Goal: Task Accomplishment & Management: Manage account settings

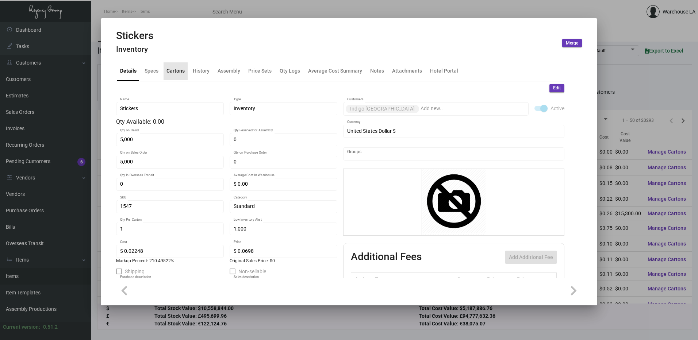
click at [166, 76] on div "Cartons" at bounding box center [176, 71] width 24 height 18
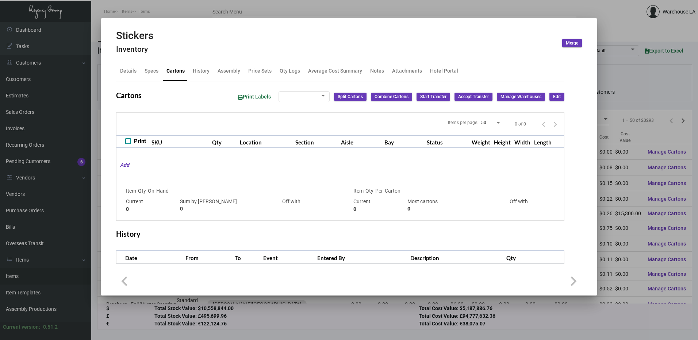
checkbox input "true"
type input "5,000"
type input "6000"
type input "-1000"
type input "1"
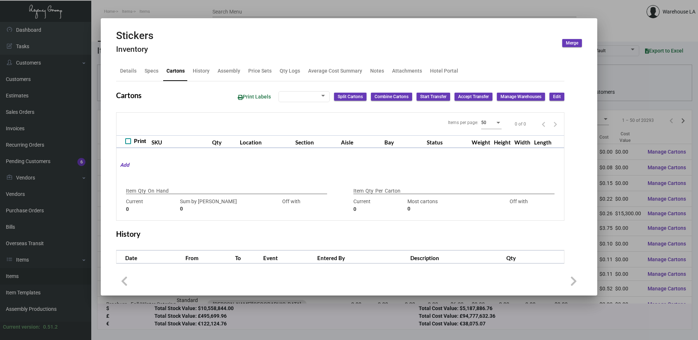
type input "6000"
type input "-5999"
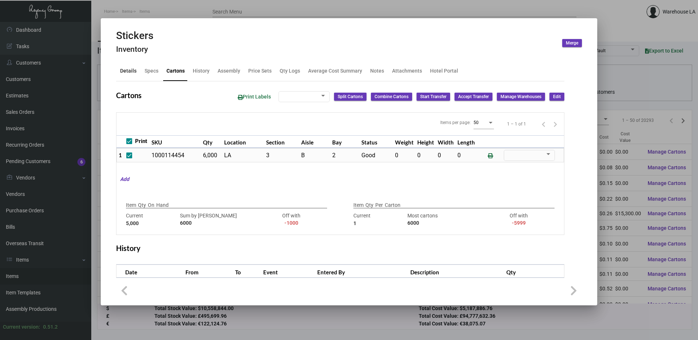
click at [130, 68] on div "Details" at bounding box center [128, 71] width 16 height 8
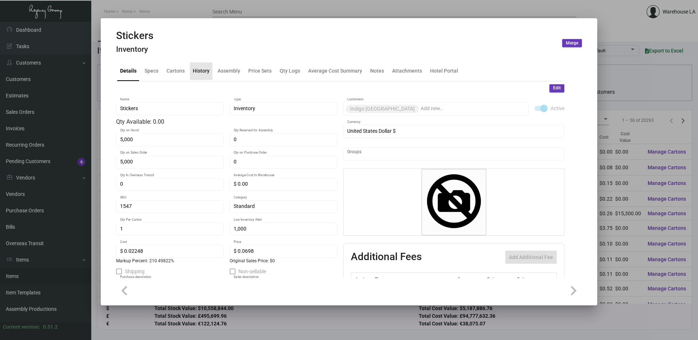
click at [200, 74] on div "History" at bounding box center [201, 71] width 17 height 8
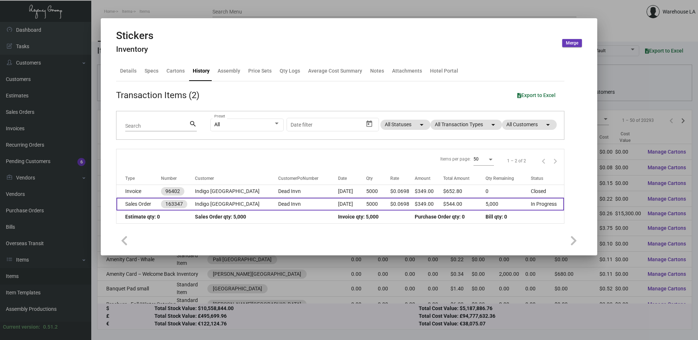
click at [230, 199] on td "Indigo [GEOGRAPHIC_DATA]" at bounding box center [236, 204] width 83 height 13
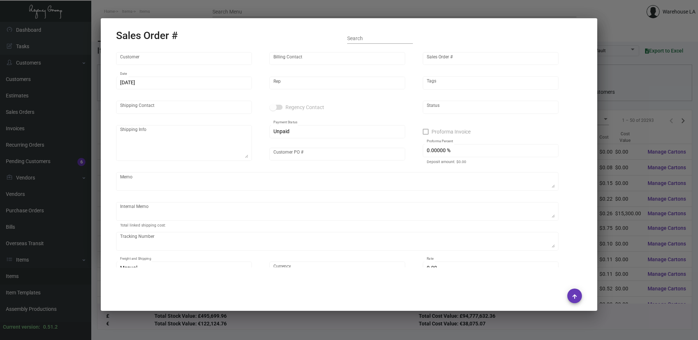
type input "Indigo [GEOGRAPHIC_DATA]"
type input "AP BILLING"
type input "163347"
type input "[DATE]"
type input "[PERSON_NAME]"
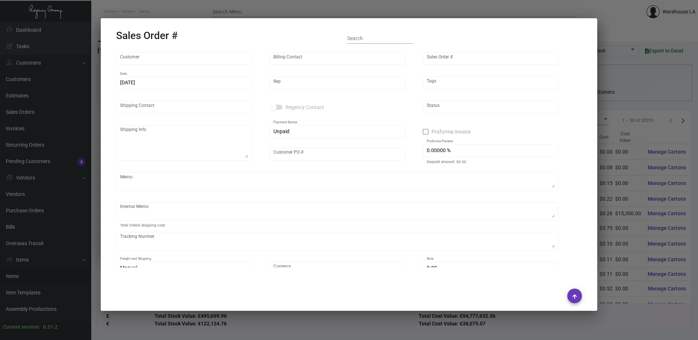
type input "[PERSON_NAME]"
type textarea "Indigo [GEOGRAPHIC_DATA] Downtown - [PERSON_NAME]"
type input "Dead Invn"
type input "United States Dollar $"
type input "$ 0.00"
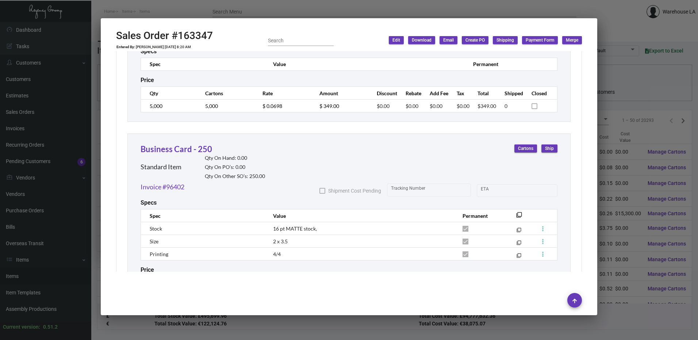
scroll to position [536, 0]
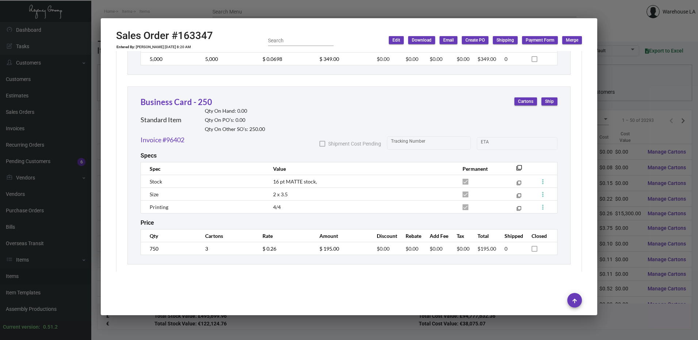
click at [287, 15] on div at bounding box center [349, 170] width 698 height 340
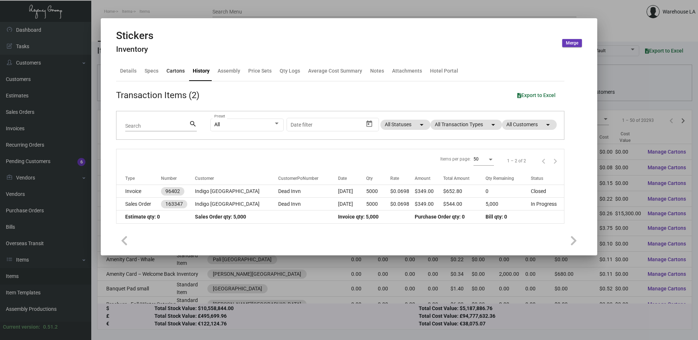
click at [174, 72] on div "Cartons" at bounding box center [176, 71] width 18 height 8
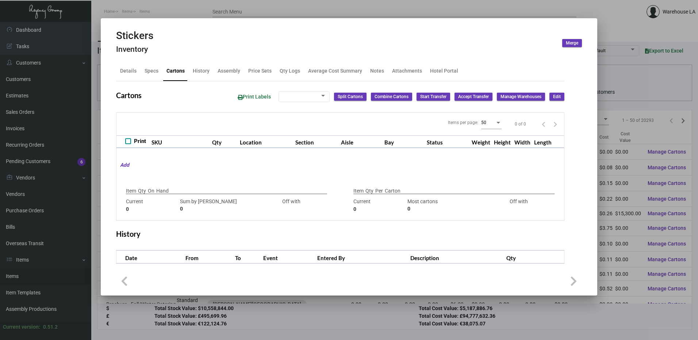
checkbox input "true"
type input "5,000"
type input "6000"
type input "-1000"
type input "1"
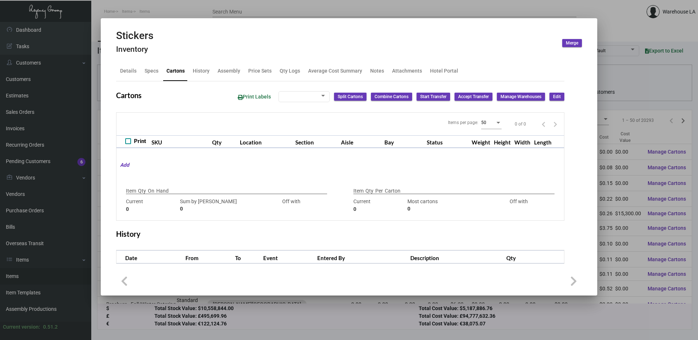
type input "6000"
type input "-5999"
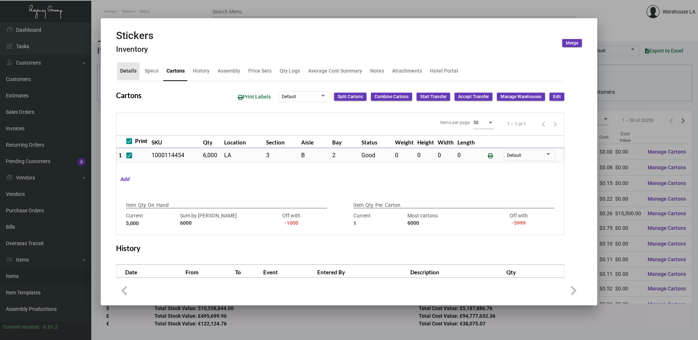
click at [129, 76] on div "Details" at bounding box center [128, 71] width 22 height 18
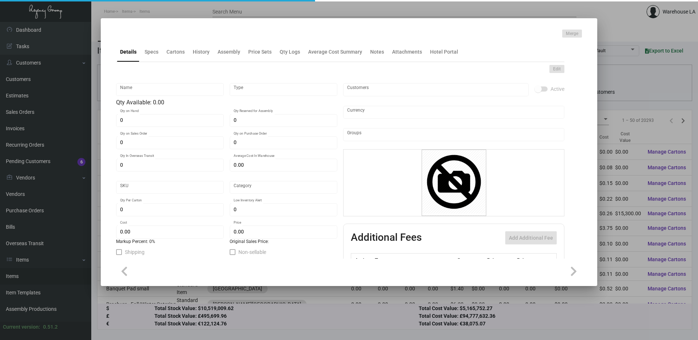
type input "Aesop Card"
type input "Inventory"
type input "2,500"
type input "$ 0.19514"
type input "Standard"
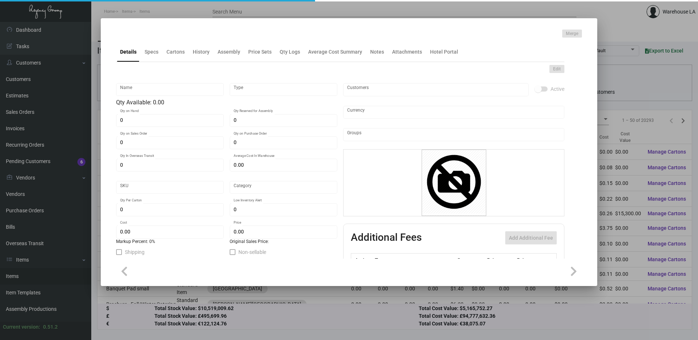
type input "$ 0.19514"
type input "$ 0.50"
checkbox input "true"
type input "United States Dollar $"
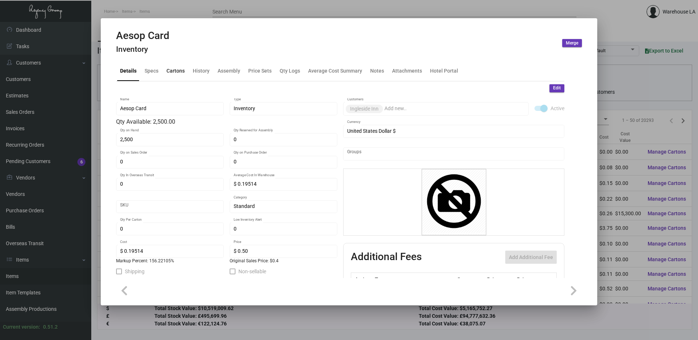
click at [178, 69] on div "Cartons" at bounding box center [176, 71] width 18 height 8
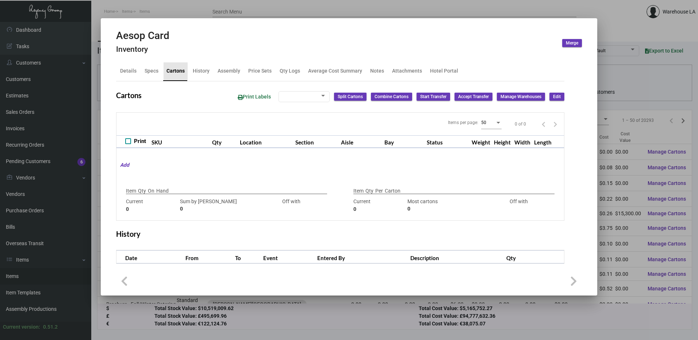
checkbox input "true"
type input "2,500"
type input "2500"
type input "0"
type input "500"
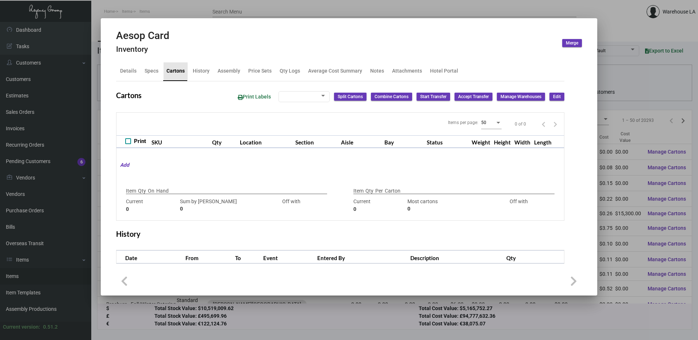
type input "-500"
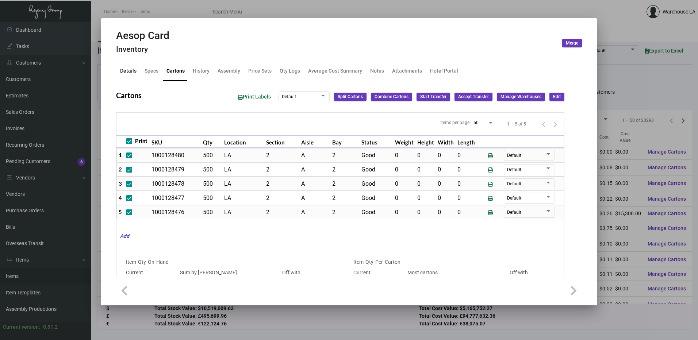
click at [134, 72] on div "Details" at bounding box center [128, 71] width 16 height 8
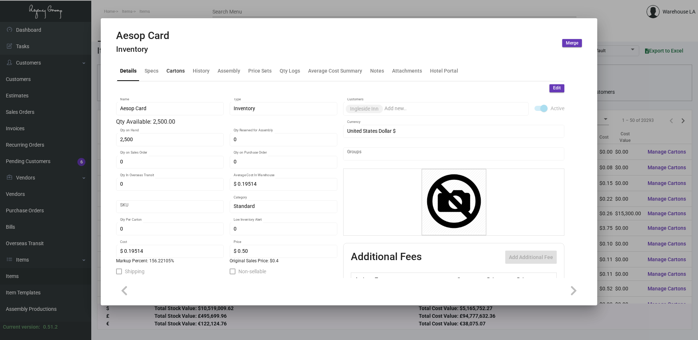
click at [173, 75] on div "Cartons" at bounding box center [176, 71] width 24 height 18
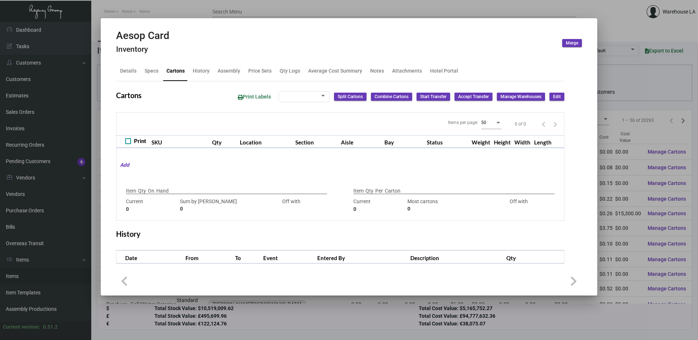
checkbox input "true"
type input "2,500"
type input "2500"
type input "0"
type input "500"
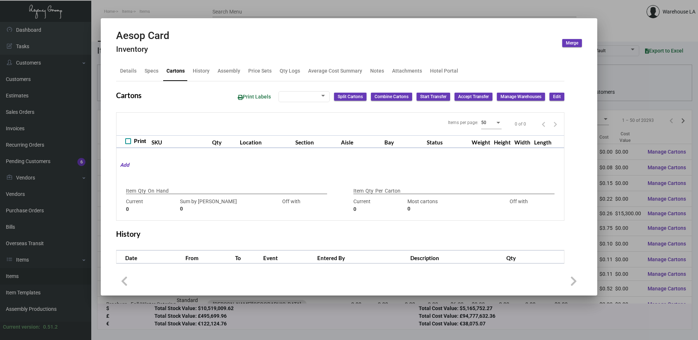
type input "-500"
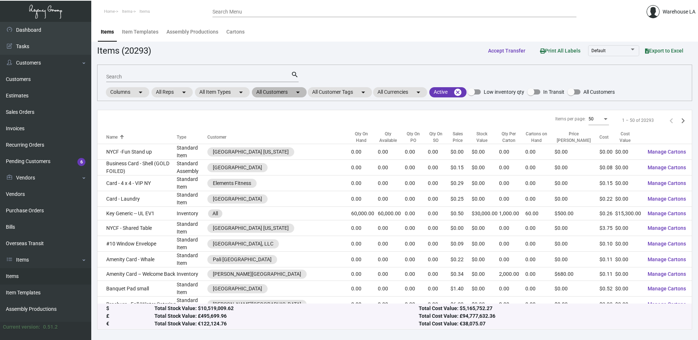
click at [294, 92] on mat-chip "All Customers arrow_drop_down" at bounding box center [279, 92] width 55 height 10
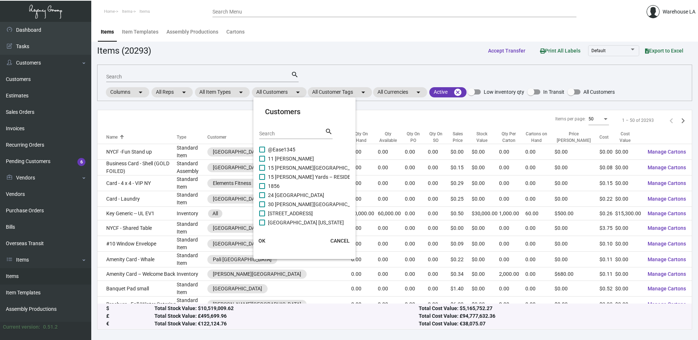
click at [283, 133] on input "Search" at bounding box center [292, 134] width 66 height 6
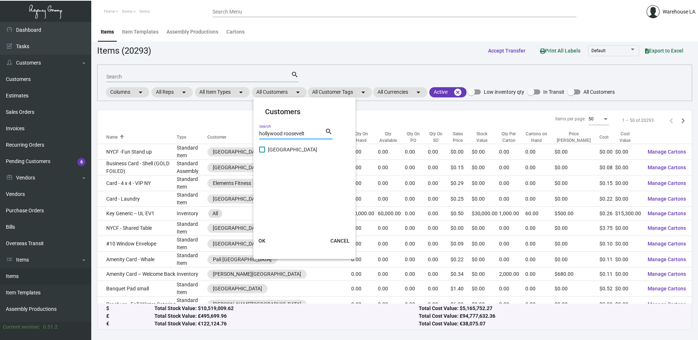
type input "hollywood roosevelt"
click at [269, 150] on span "Hollywood Roosevelt Hotel" at bounding box center [292, 149] width 49 height 9
click at [262, 153] on input "Hollywood Roosevelt Hotel" at bounding box center [262, 153] width 0 height 0
checkbox input "true"
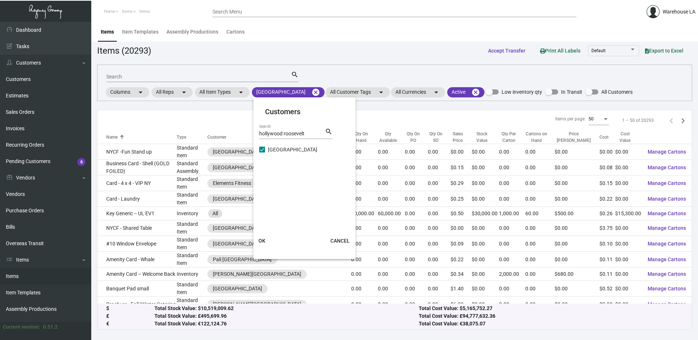
click at [264, 246] on button "OK" at bounding box center [261, 240] width 23 height 13
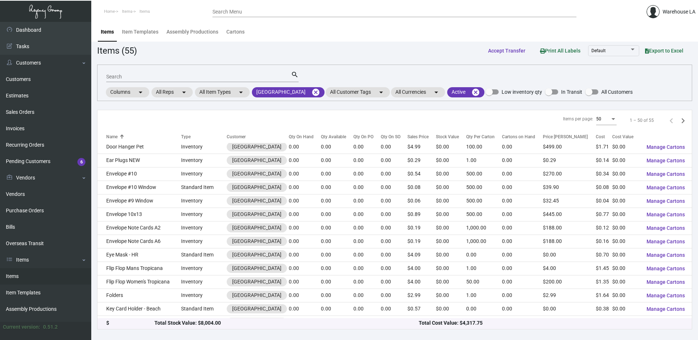
scroll to position [172, 0]
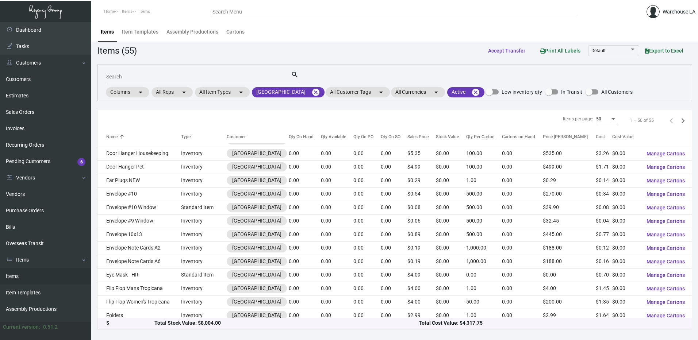
click at [346, 137] on div "Qty Available" at bounding box center [333, 137] width 25 height 7
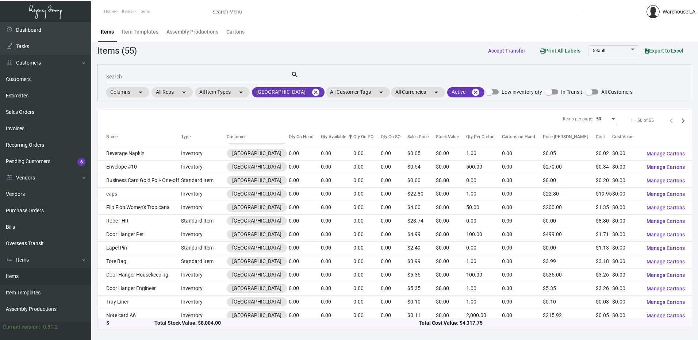
click at [346, 137] on div "Qty Available" at bounding box center [333, 137] width 25 height 7
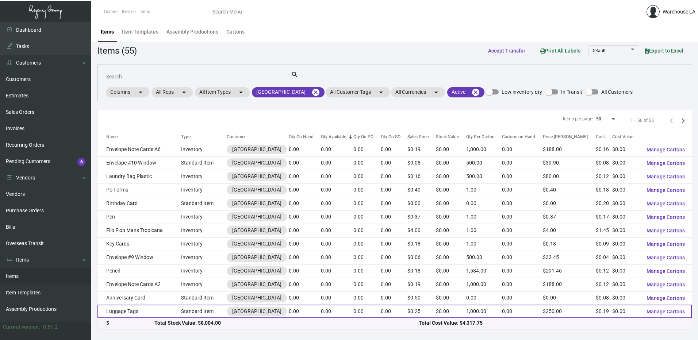
scroll to position [0, 0]
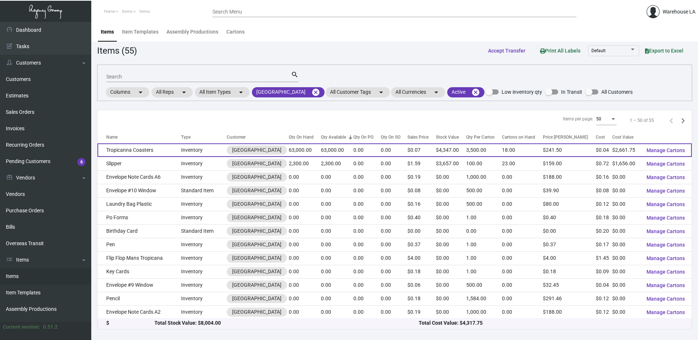
click at [183, 149] on td "Inventory" at bounding box center [204, 150] width 46 height 14
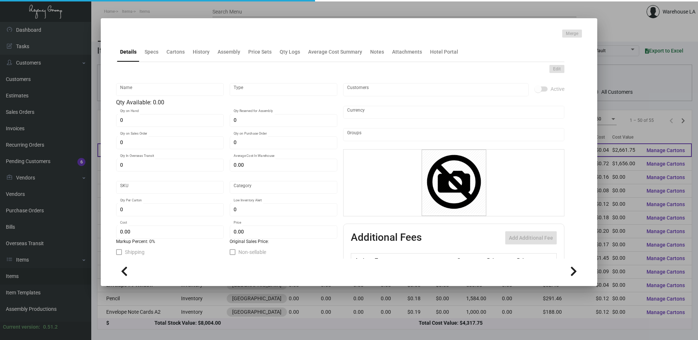
type input "Tropicanna Coasters"
type input "Inventory"
type input "63,000"
type input "$ 0.00"
type input "1477"
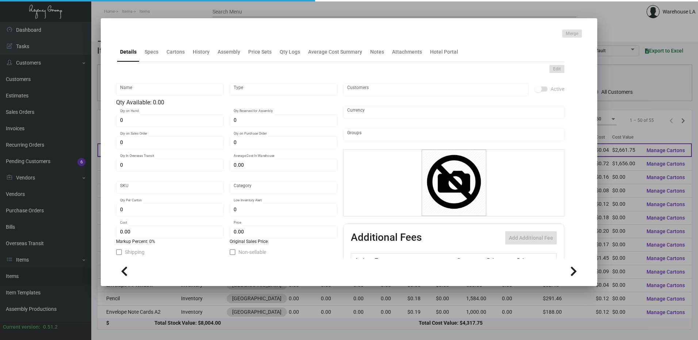
type input "Standard"
type input "3,500"
type input "$ 0.04225"
type input "$ 0.069"
type textarea "Tropicana Coasters: Size 3.5” in diameter, 60 pt. pulp board stock, printing 4C…"
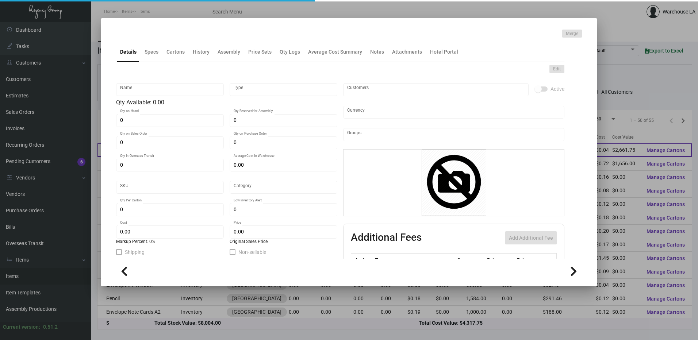
type textarea "Tropicana Coasters: Size 3.5” in diameter, 60 pt. pulp board stock, printing 4C…"
checkbox input "true"
type input "United States Dollar $"
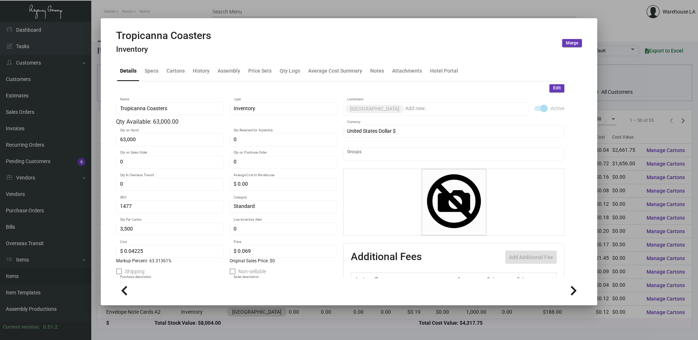
click at [553, 90] on span "Edit" at bounding box center [557, 88] width 8 height 6
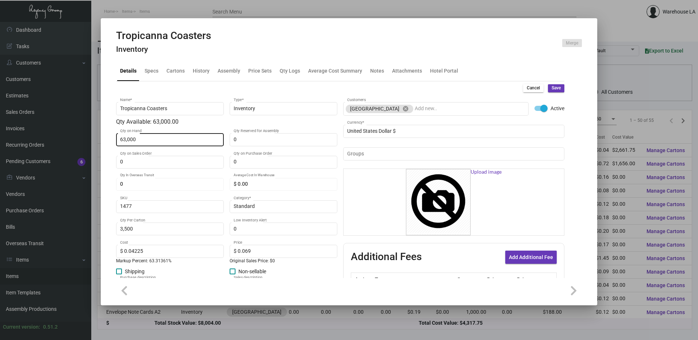
click at [136, 143] on div "63,000 Qty on Hand" at bounding box center [170, 139] width 100 height 14
type input "0"
click at [557, 86] on button "Save" at bounding box center [556, 88] width 16 height 8
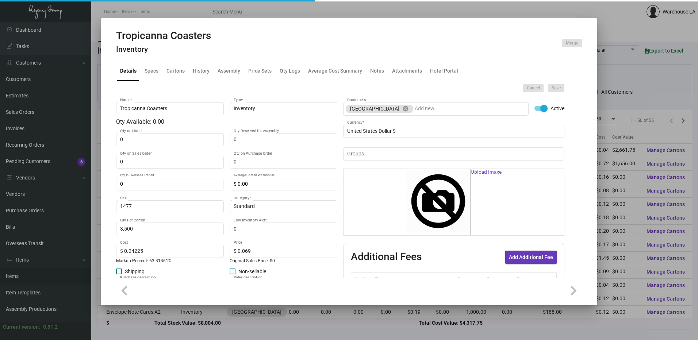
type input "0"
type input "$ 0.00"
checkbox input "false"
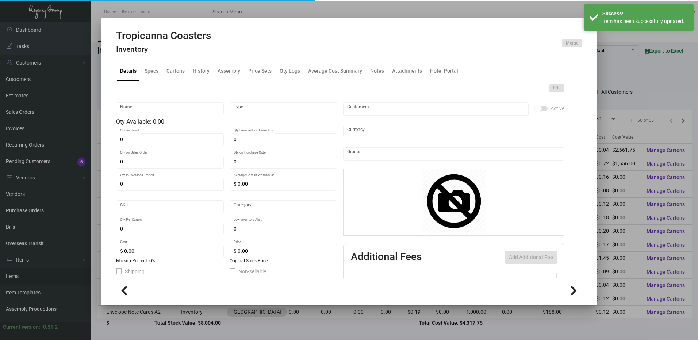
type input "Tropicanna Coasters"
type input "Inventory"
type input "1477"
type input "Standard"
type input "3,500"
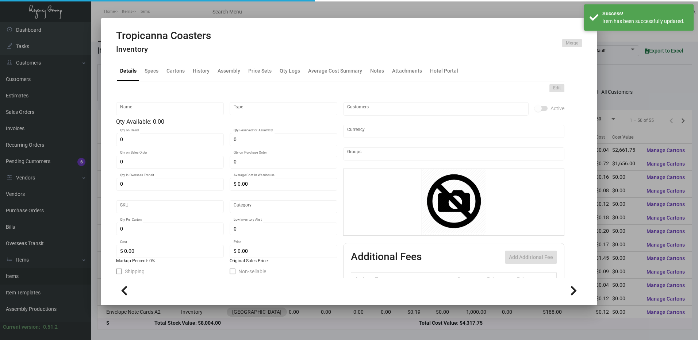
type input "$ 0.04225"
type input "$ 0.069"
type textarea "Tropicana Coasters: Size 3.5” in diameter, 60 pt. pulp board stock, printing 4C…"
checkbox input "true"
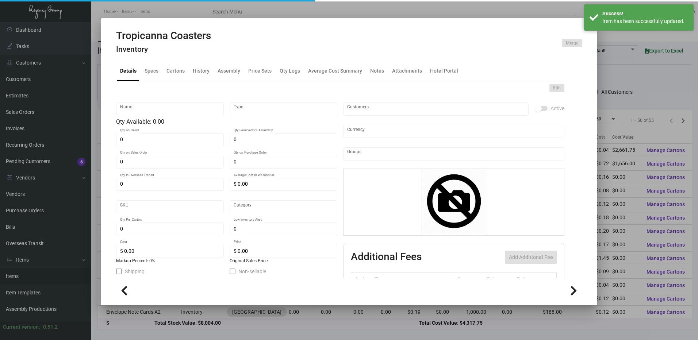
checkbox input "true"
type input "United States Dollar $"
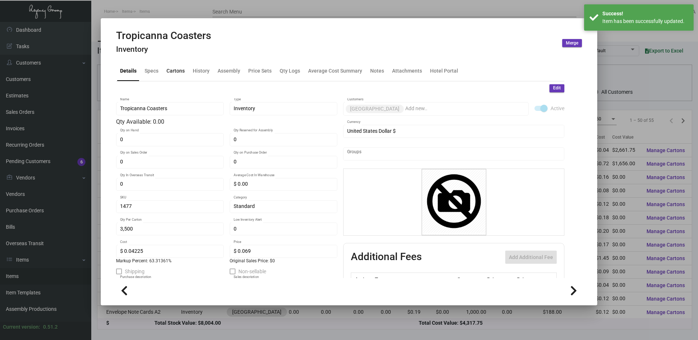
click at [168, 70] on div "Cartons" at bounding box center [176, 71] width 18 height 8
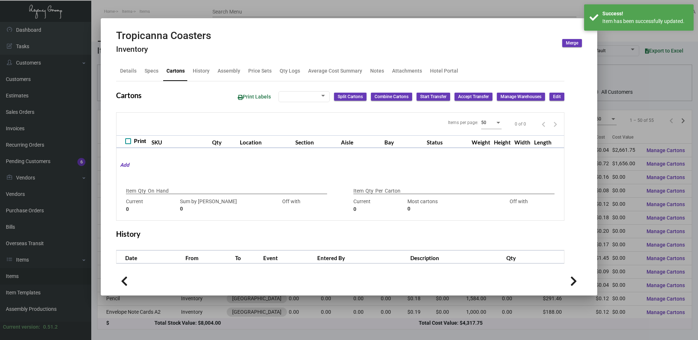
type input "63000"
type input "-63000"
type input "3,500"
type input "3500"
type input "0"
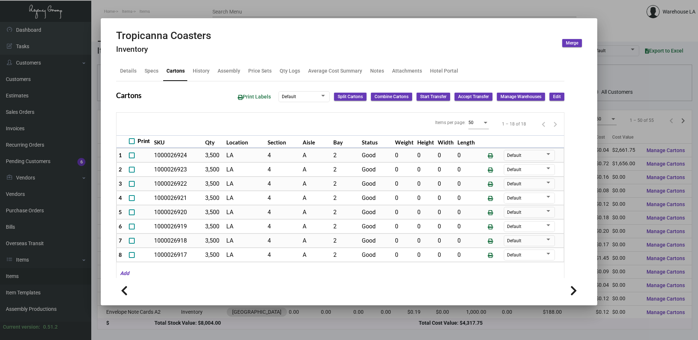
click at [550, 97] on button "Edit" at bounding box center [557, 97] width 15 height 8
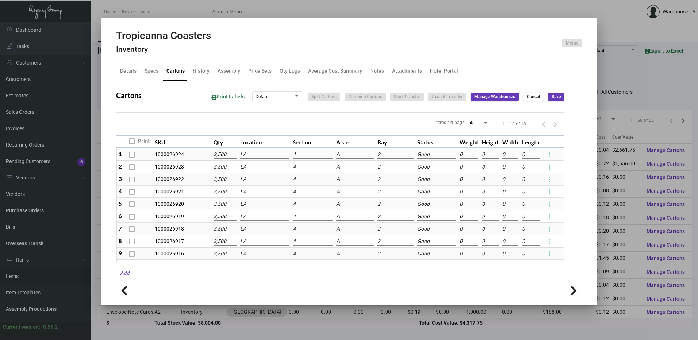
click at [275, 160] on td "LA" at bounding box center [264, 154] width 53 height 12
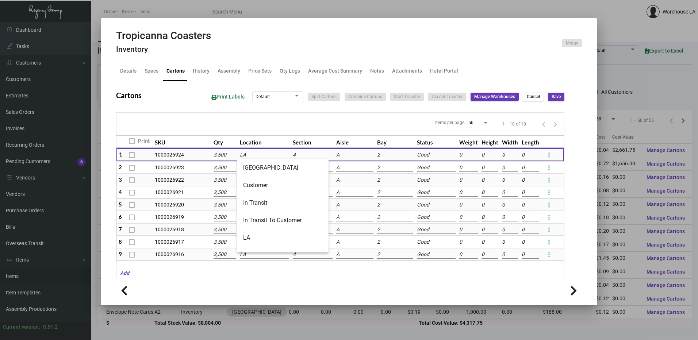
click at [275, 157] on input "LA" at bounding box center [264, 155] width 49 height 8
click at [257, 214] on span "In Transit To Customer" at bounding box center [283, 221] width 80 height 18
type input "In Transit To Customer"
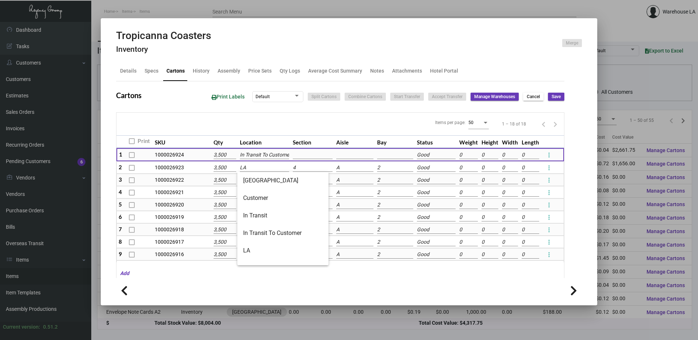
click at [253, 168] on input "LA" at bounding box center [264, 168] width 49 height 8
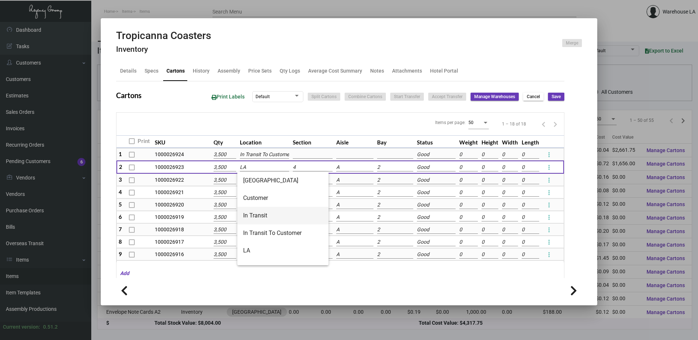
click at [270, 224] on span "In Transit" at bounding box center [283, 216] width 80 height 18
type input "In Transit"
click at [267, 174] on td "LA" at bounding box center [264, 180] width 53 height 12
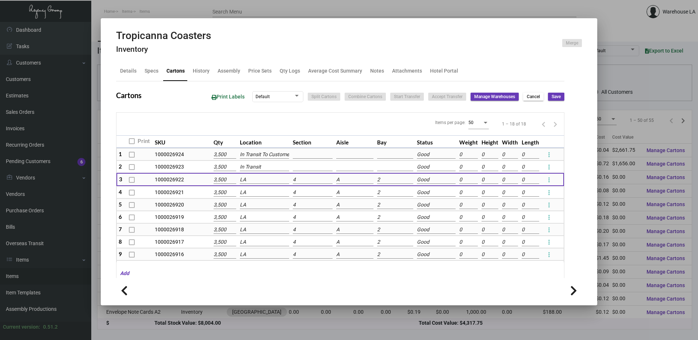
click at [269, 166] on input "In Transit" at bounding box center [264, 167] width 49 height 8
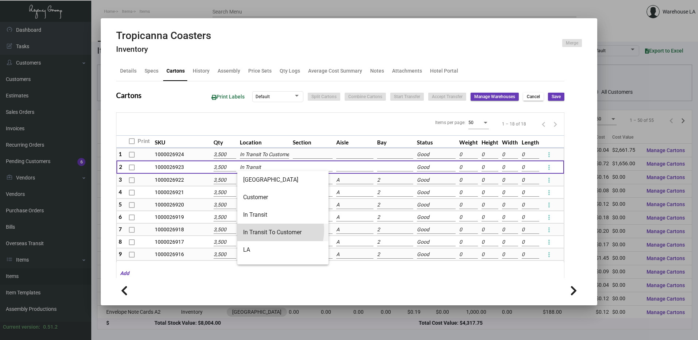
click at [272, 230] on span "In Transit To Customer" at bounding box center [283, 233] width 80 height 18
type input "In Transit To Customer"
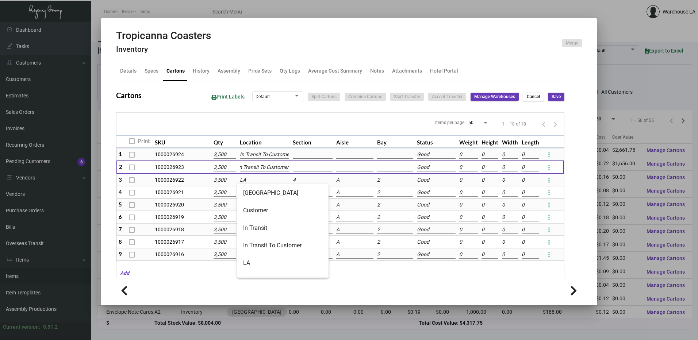
click at [261, 183] on input "LA" at bounding box center [264, 180] width 49 height 8
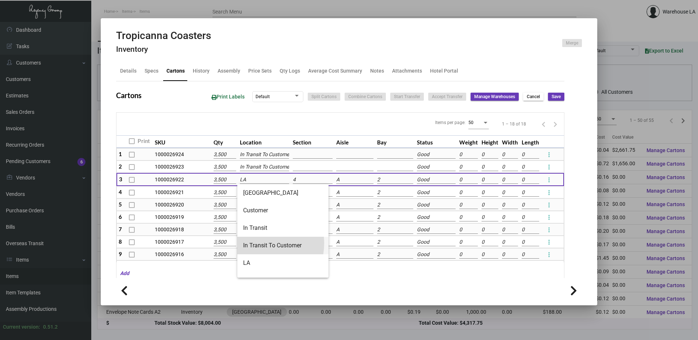
click at [259, 244] on span "In Transit To Customer" at bounding box center [283, 246] width 80 height 18
type input "In Transit To Customer"
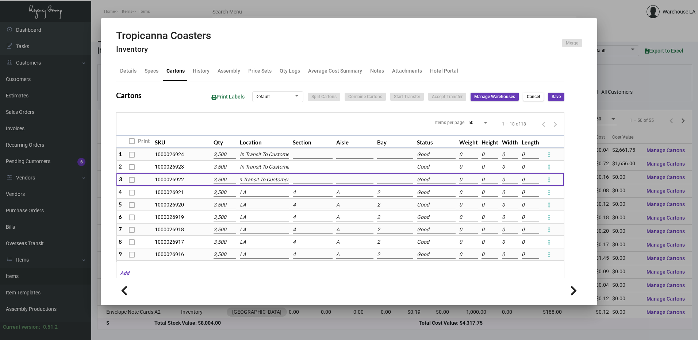
click at [247, 193] on input "LA" at bounding box center [264, 193] width 49 height 8
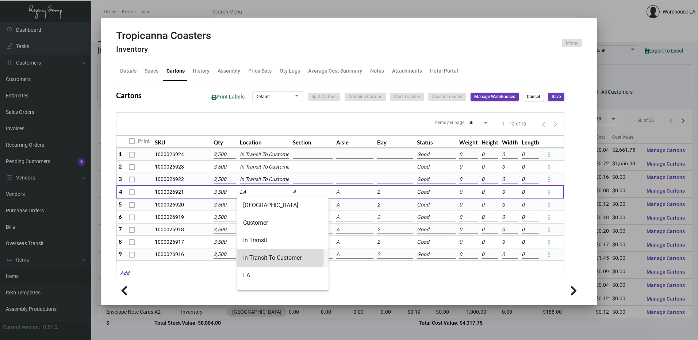
click at [253, 257] on span "In Transit To Customer" at bounding box center [283, 258] width 80 height 18
type input "In Transit To Customer"
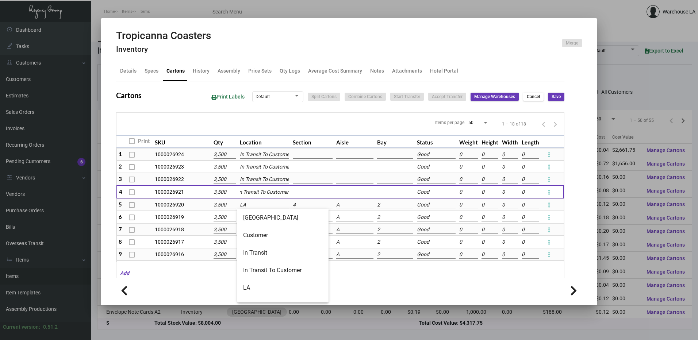
click at [250, 206] on input "LA" at bounding box center [264, 205] width 49 height 8
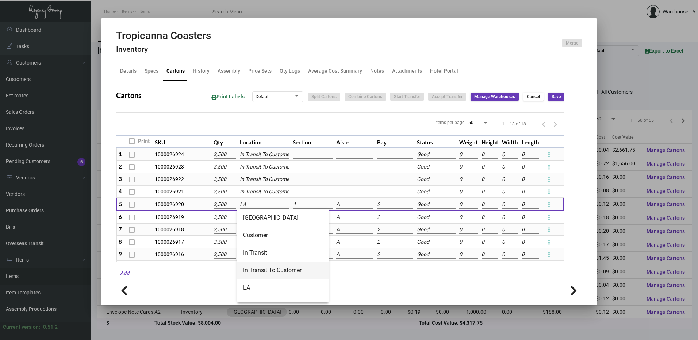
click at [274, 271] on span "In Transit To Customer" at bounding box center [283, 271] width 80 height 18
type input "In Transit To Customer"
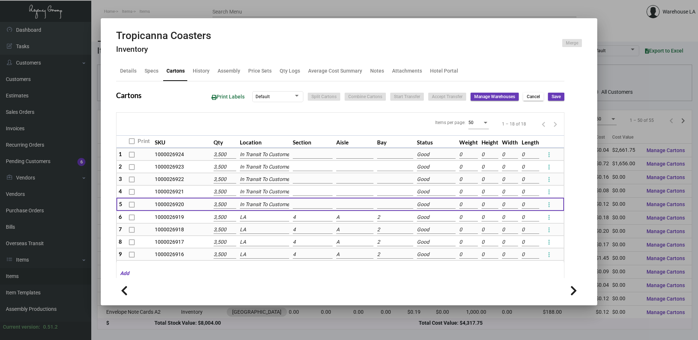
scroll to position [0, 4]
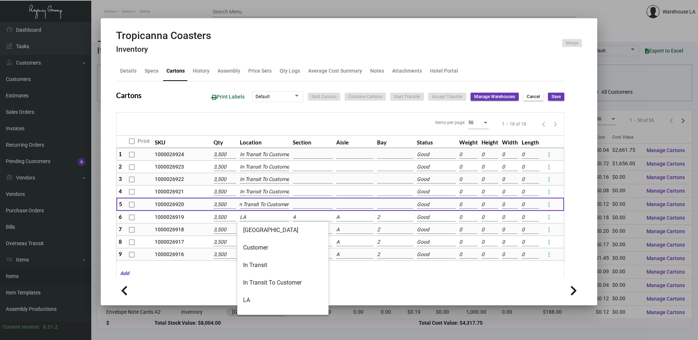
click at [257, 217] on input "LA" at bounding box center [264, 218] width 49 height 8
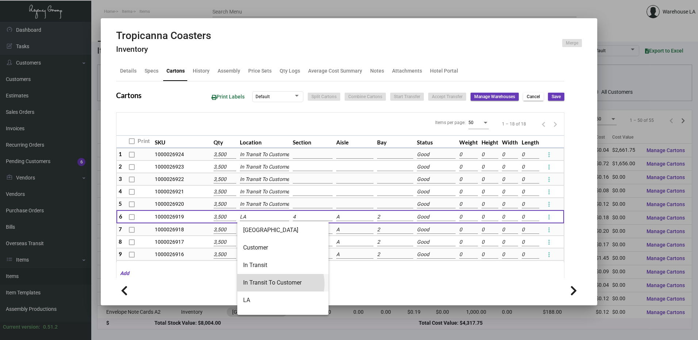
click at [280, 284] on span "In Transit To Customer" at bounding box center [283, 283] width 80 height 18
type input "In Transit To Customer"
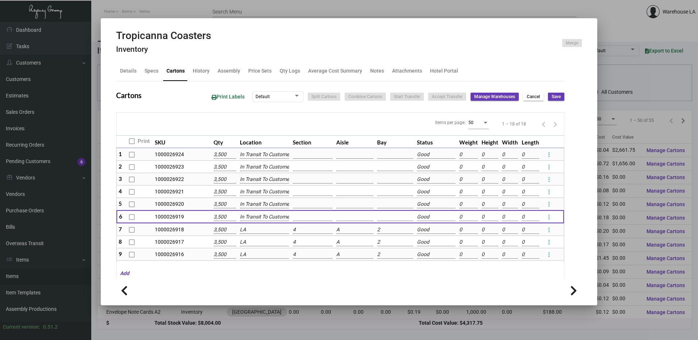
click at [258, 232] on input "LA" at bounding box center [264, 230] width 49 height 8
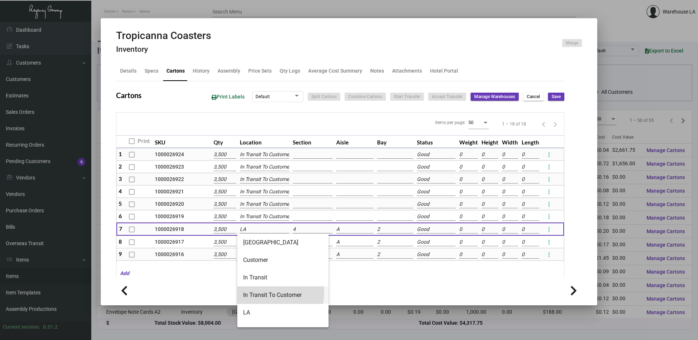
click at [270, 294] on span "In Transit To Customer" at bounding box center [283, 296] width 80 height 18
type input "In Transit To Customer"
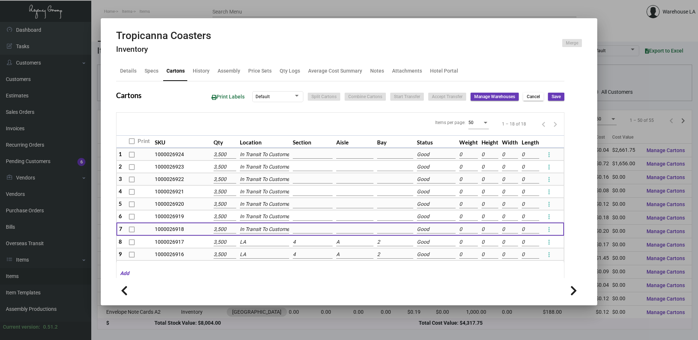
click at [253, 236] on td "LA" at bounding box center [264, 242] width 53 height 12
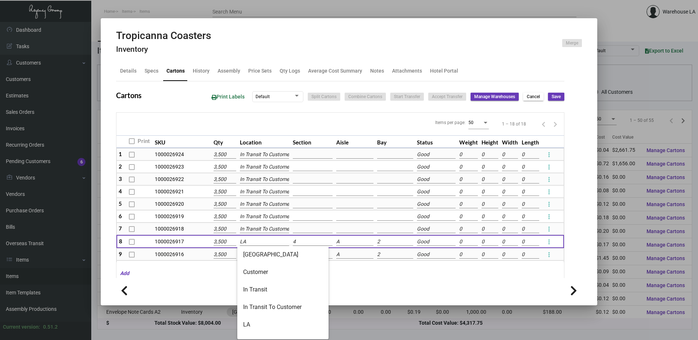
click at [256, 245] on input "LA" at bounding box center [264, 242] width 49 height 8
click at [272, 305] on span "In Transit To Customer" at bounding box center [283, 308] width 80 height 18
type input "In Transit To Customer"
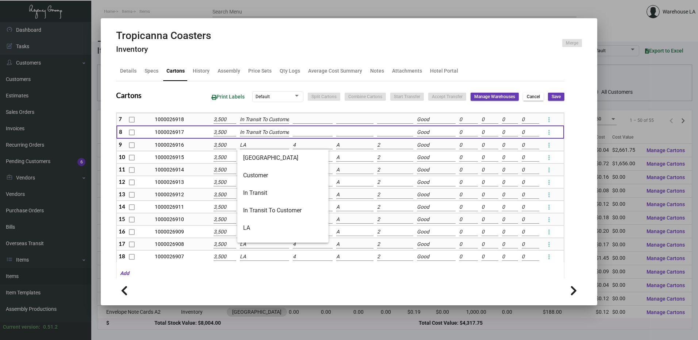
click at [250, 147] on input "LA" at bounding box center [264, 145] width 49 height 8
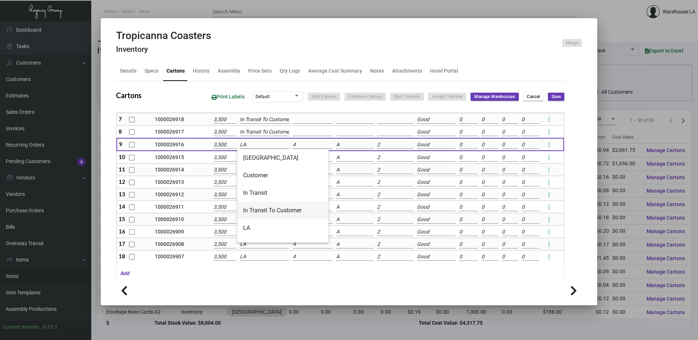
click at [256, 212] on span "In Transit To Customer" at bounding box center [283, 211] width 80 height 18
type input "In Transit To Customer"
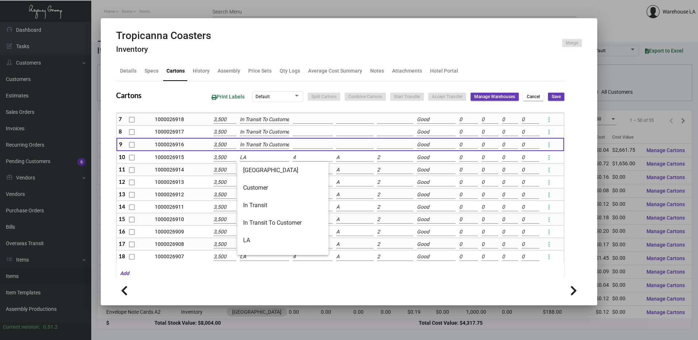
click at [260, 160] on input "LA" at bounding box center [264, 158] width 49 height 8
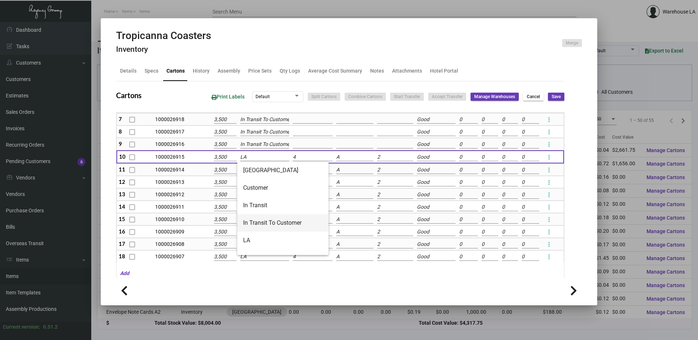
click at [260, 221] on span "In Transit To Customer" at bounding box center [283, 223] width 80 height 18
type input "In Transit To Customer"
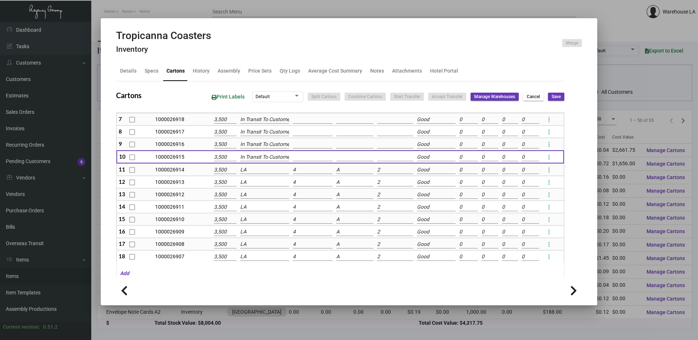
click at [253, 169] on input "LA" at bounding box center [264, 170] width 49 height 8
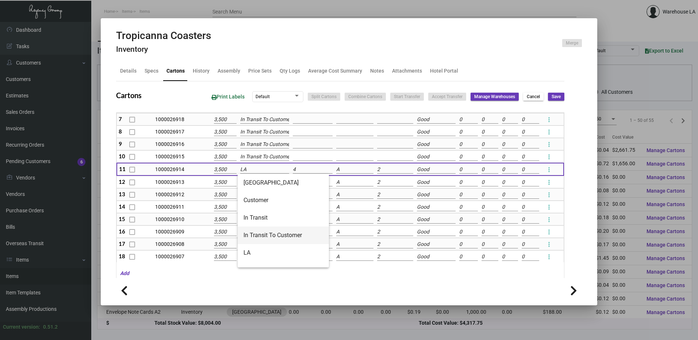
click at [265, 240] on span "In Transit To Customer" at bounding box center [284, 236] width 80 height 18
type input "In Transit To Customer"
click at [262, 183] on input "LA" at bounding box center [264, 183] width 49 height 8
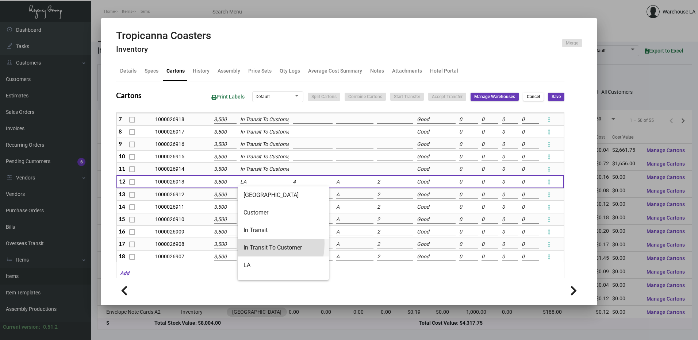
click at [255, 244] on span "In Transit To Customer" at bounding box center [284, 248] width 80 height 18
type input "In Transit To Customer"
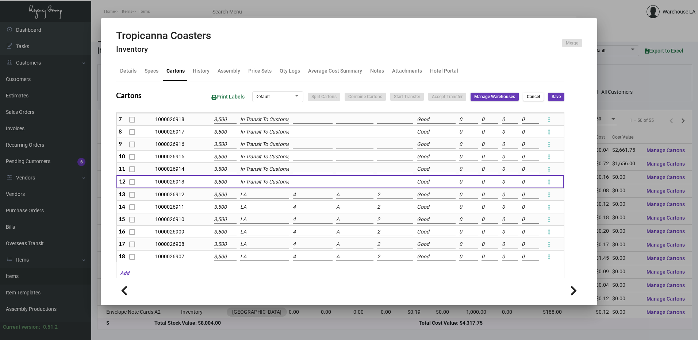
click at [255, 198] on input "LA" at bounding box center [264, 195] width 49 height 8
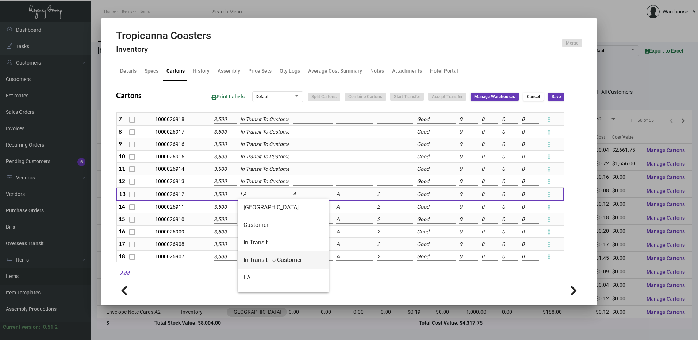
click at [252, 262] on span "In Transit To Customer" at bounding box center [284, 261] width 80 height 18
type input "In Transit To Customer"
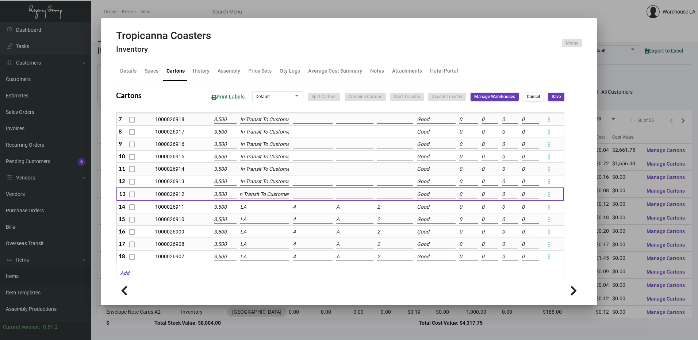
click at [253, 211] on input "LA" at bounding box center [264, 207] width 49 height 8
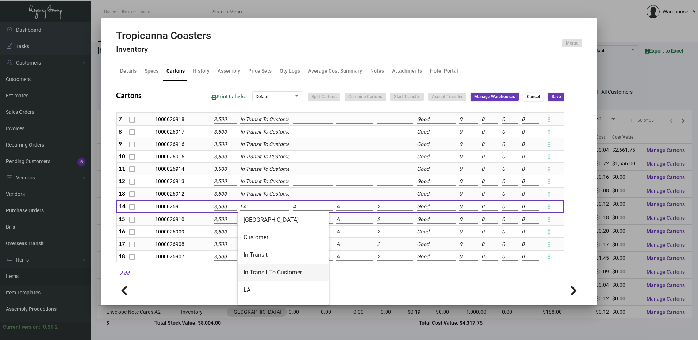
drag, startPoint x: 252, startPoint y: 276, endPoint x: 256, endPoint y: 264, distance: 12.4
click at [252, 276] on span "In Transit To Customer" at bounding box center [284, 273] width 80 height 18
type input "In Transit To Customer"
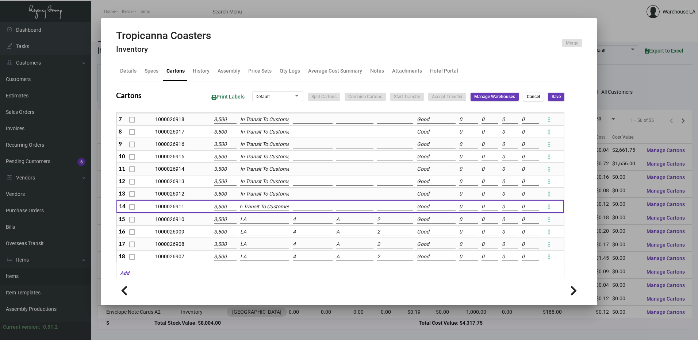
click at [257, 221] on input "LA" at bounding box center [264, 220] width 49 height 8
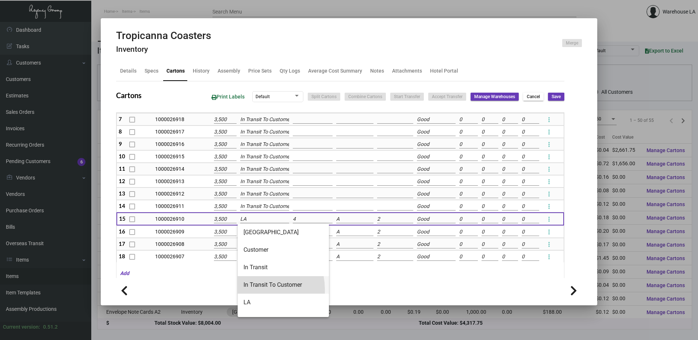
click at [254, 290] on span "In Transit To Customer" at bounding box center [284, 285] width 80 height 18
type input "In Transit To Customer"
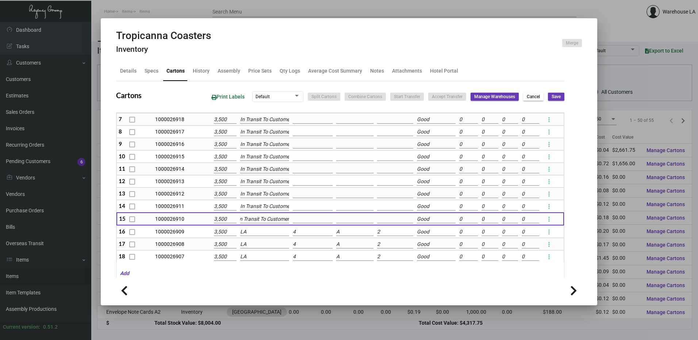
click at [257, 231] on input "LA" at bounding box center [264, 232] width 49 height 8
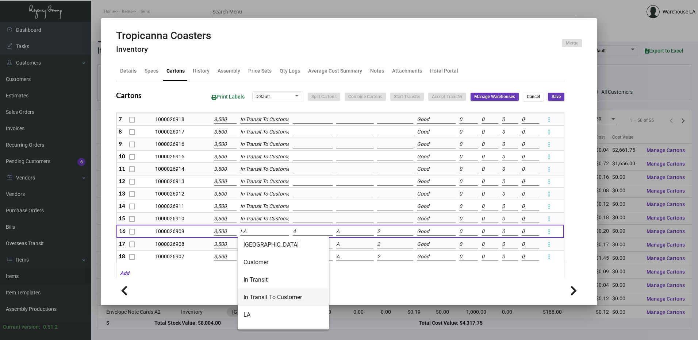
click at [271, 299] on span "In Transit To Customer" at bounding box center [284, 298] width 80 height 18
type input "In Transit To Customer"
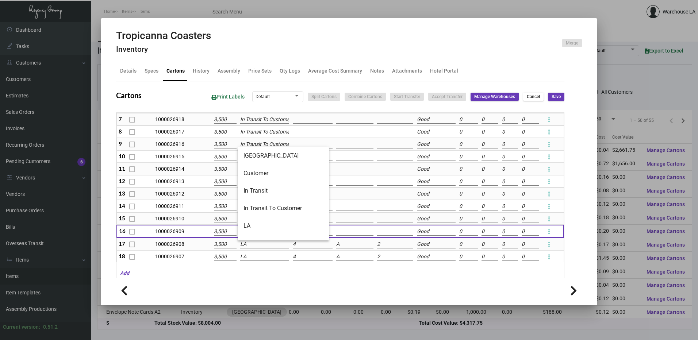
click at [262, 245] on input "LA" at bounding box center [264, 245] width 49 height 8
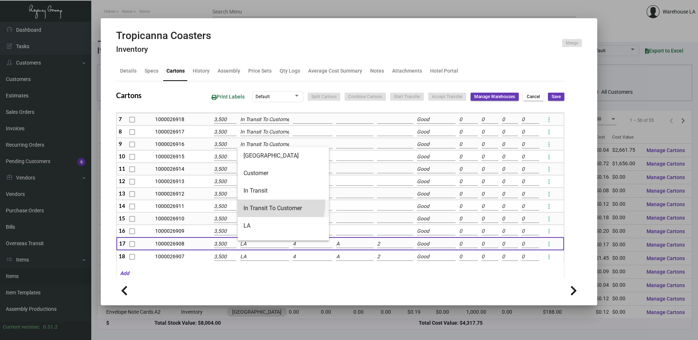
click at [265, 203] on span "In Transit To Customer" at bounding box center [284, 209] width 80 height 18
type input "In Transit To Customer"
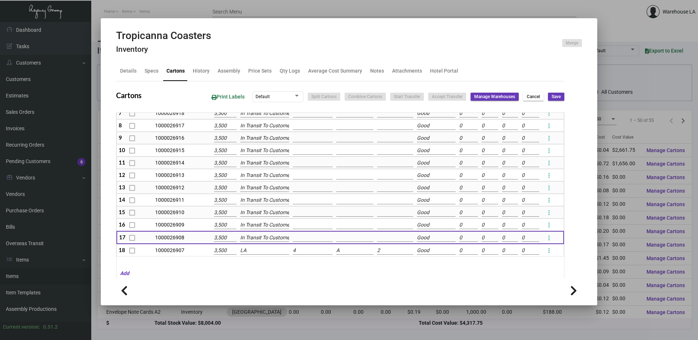
click at [251, 252] on input "LA" at bounding box center [264, 251] width 49 height 8
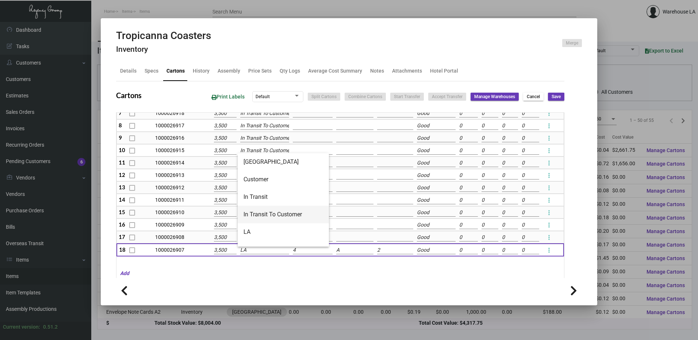
click at [264, 215] on span "In Transit To Customer" at bounding box center [284, 215] width 80 height 18
type input "In Transit To Customer"
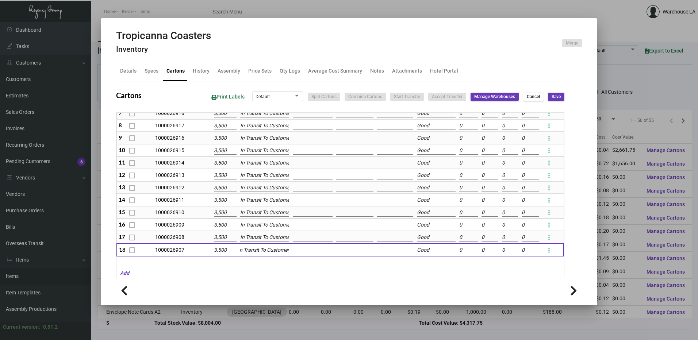
click at [553, 101] on button "Save" at bounding box center [556, 97] width 16 height 8
type input "0"
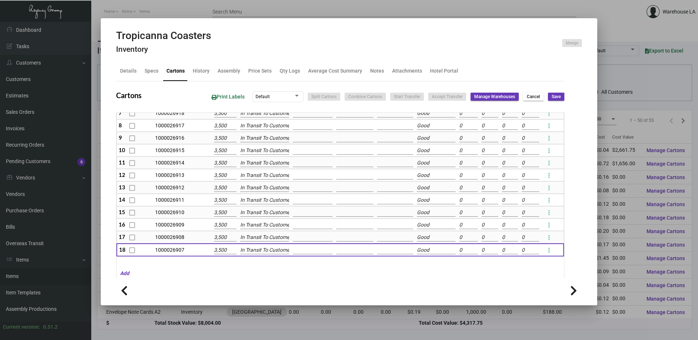
type input "0"
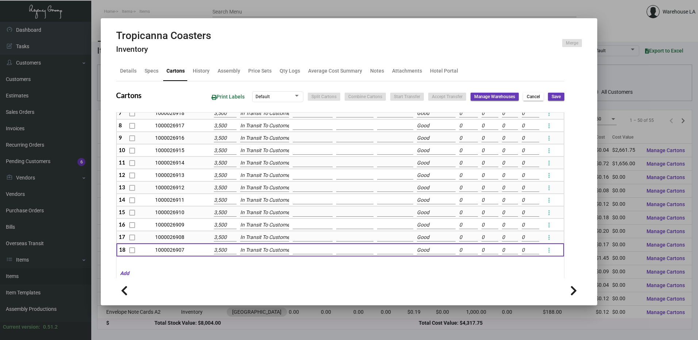
type input "0"
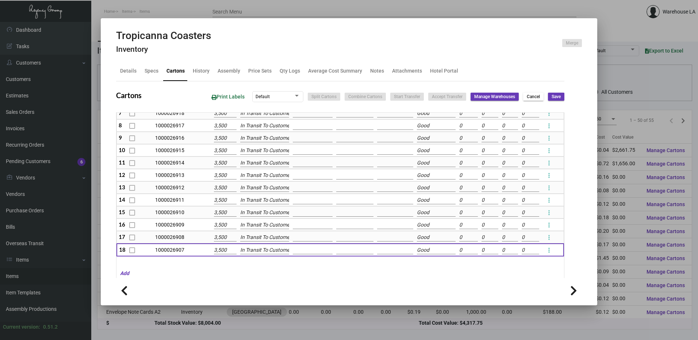
type input "0"
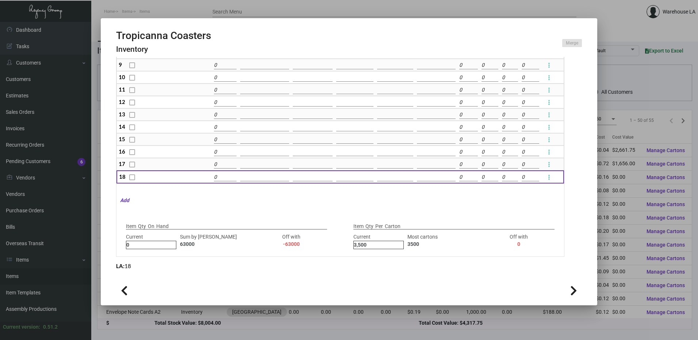
type input "0"
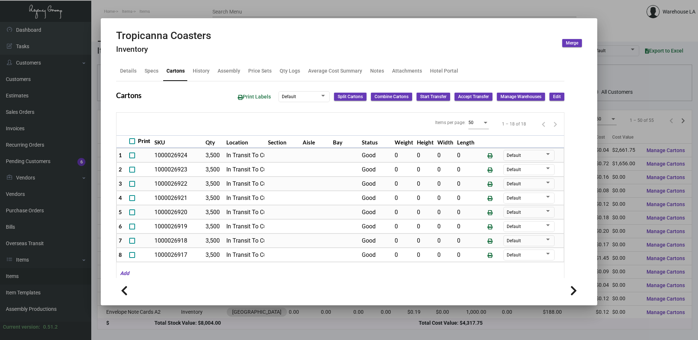
click at [597, 59] on mat-dialog-container "Tropicanna Coasters Inventory Merge Details Specs Cartons History Assembly Pric…" at bounding box center [349, 161] width 497 height 287
click at [649, 84] on div at bounding box center [349, 170] width 698 height 340
